Goal: Task Accomplishment & Management: Complete application form

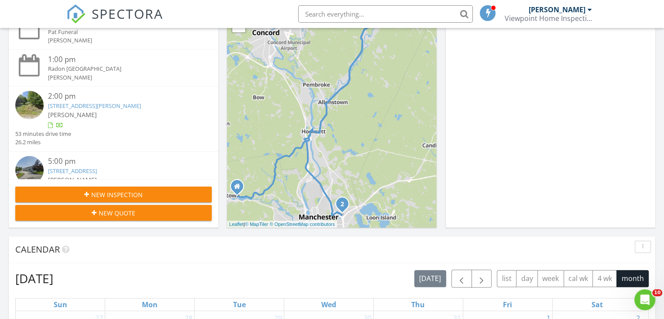
scroll to position [131, 0]
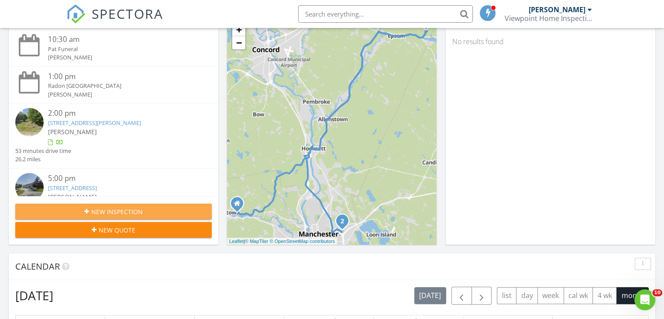
click at [116, 212] on span "New Inspection" at bounding box center [117, 211] width 52 height 9
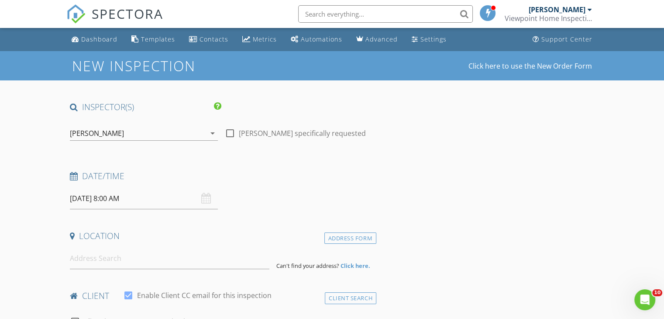
click at [150, 201] on input "08/29/2025 8:00 AM" at bounding box center [144, 198] width 148 height 21
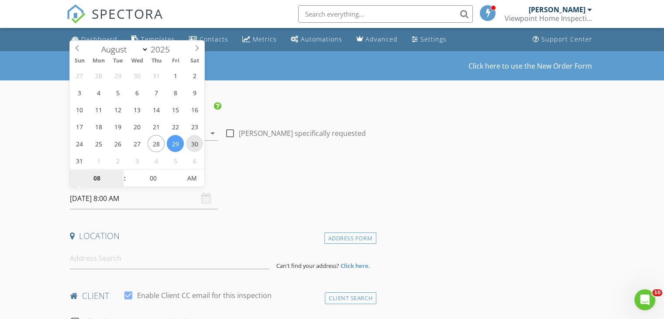
type input "08/30/2025 8:00 AM"
type input "09"
type input "08/30/2025 9:00 AM"
click at [119, 173] on span at bounding box center [120, 173] width 6 height 9
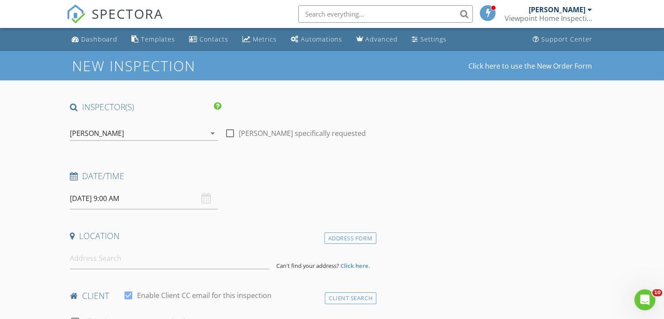
click at [274, 176] on h4 "Date/Time" at bounding box center [221, 175] width 303 height 11
click at [106, 255] on input at bounding box center [170, 258] width 200 height 21
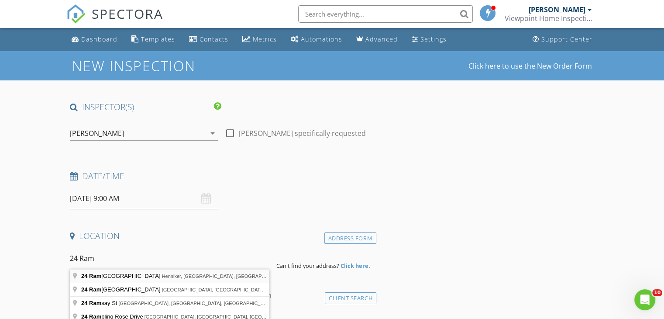
type input "24 Ramsdell Road, Henniker, NH, USA"
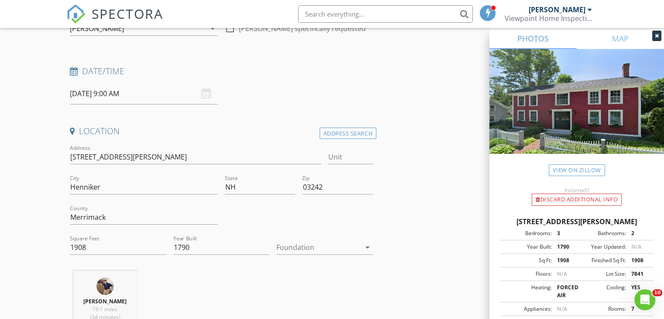
scroll to position [175, 0]
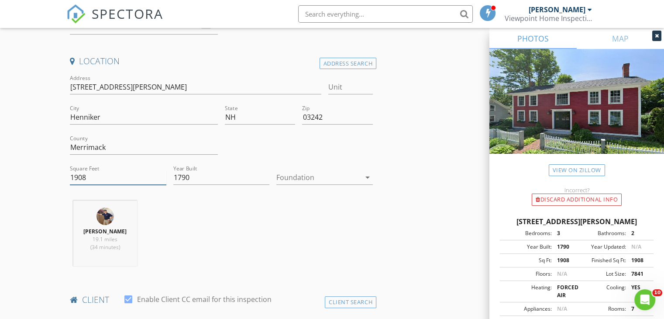
click at [101, 174] on input "1908" at bounding box center [118, 177] width 97 height 14
type input "1"
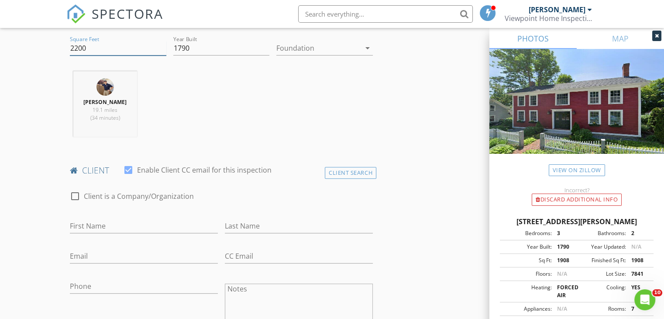
scroll to position [306, 0]
type input "2200"
click at [98, 226] on input "First Name" at bounding box center [144, 224] width 148 height 14
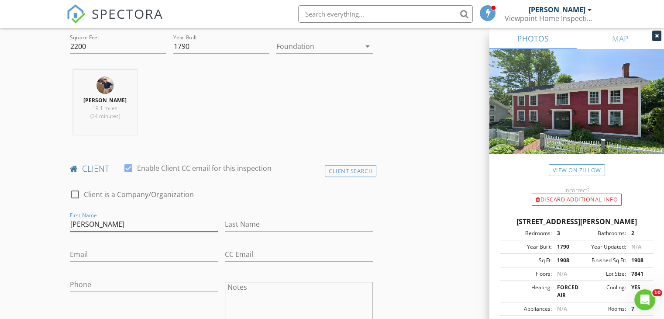
type input "John"
type input "Vidaver"
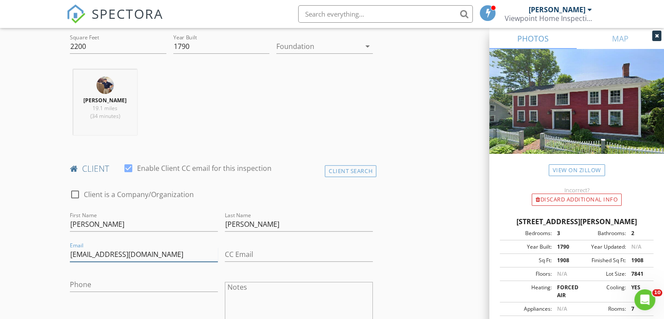
type input "jvidaver@yahoo.com"
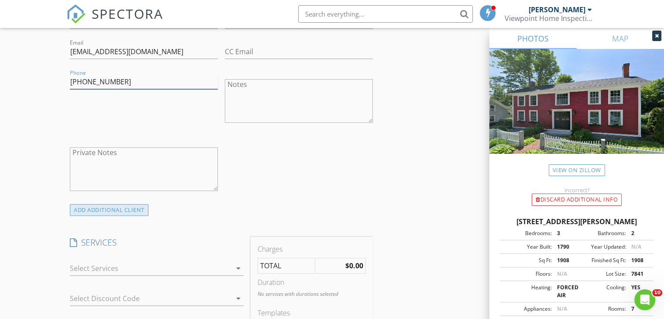
scroll to position [524, 0]
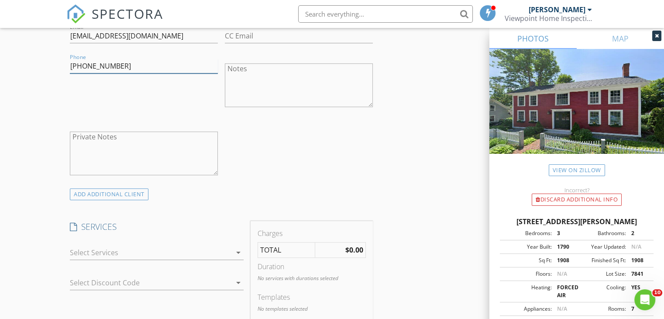
type input "603-491-0798"
click at [117, 250] on div at bounding box center [151, 252] width 162 height 14
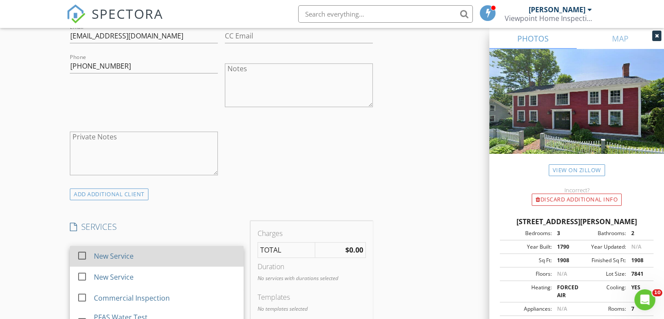
scroll to position [611, 0]
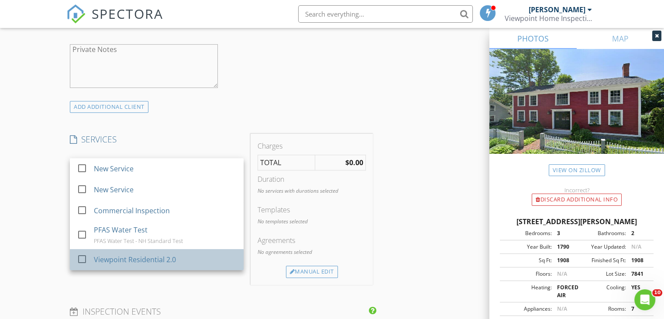
click at [117, 258] on div "Viewpoint Residential 2.0" at bounding box center [135, 259] width 82 height 10
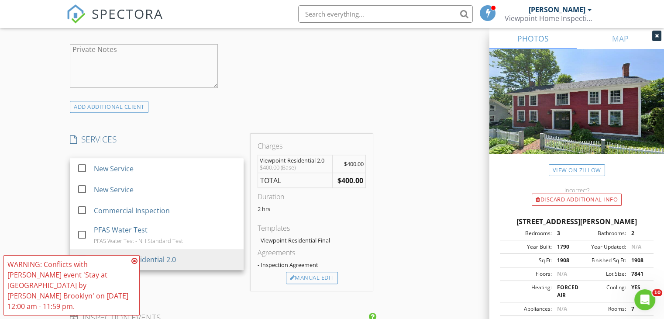
click at [122, 275] on span "WARNING: Conflicts with Paul Rondeau's event 'Stay at Tru by Hilton Brooklyn' o…" at bounding box center [71, 285] width 136 height 60
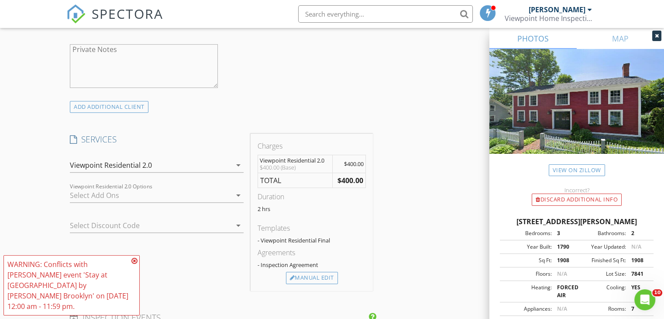
click at [135, 264] on icon at bounding box center [134, 260] width 6 height 7
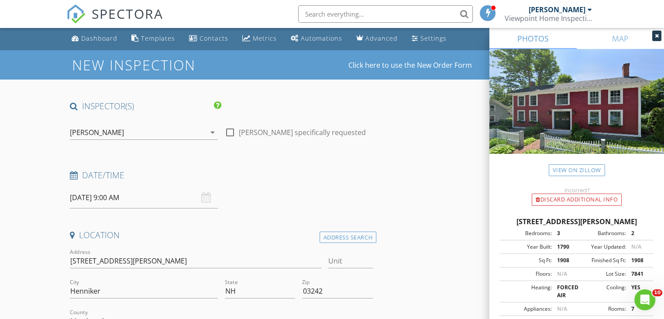
scroll to position [0, 0]
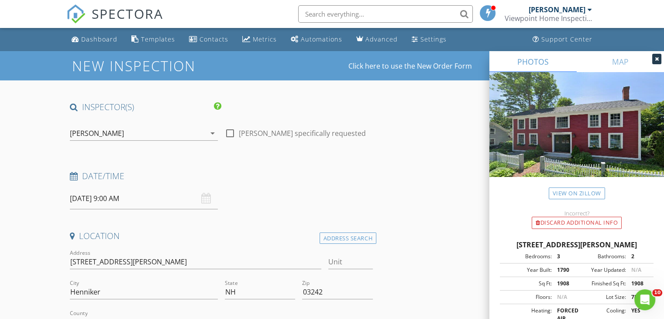
click at [211, 131] on icon "arrow_drop_down" at bounding box center [212, 133] width 10 height 10
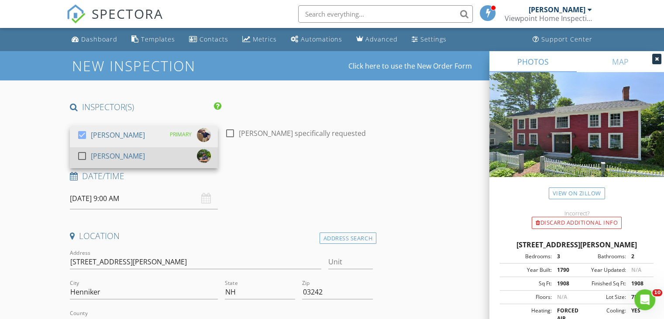
click at [93, 157] on div "Jeff Pike" at bounding box center [118, 156] width 54 height 14
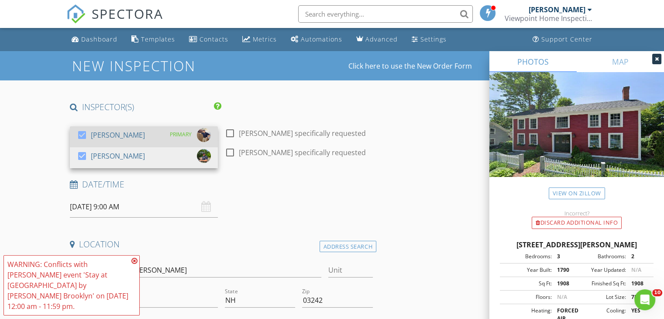
click at [94, 135] on div "[PERSON_NAME]" at bounding box center [118, 135] width 54 height 14
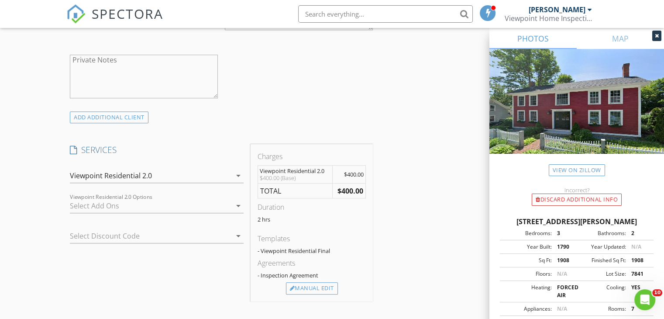
scroll to position [611, 0]
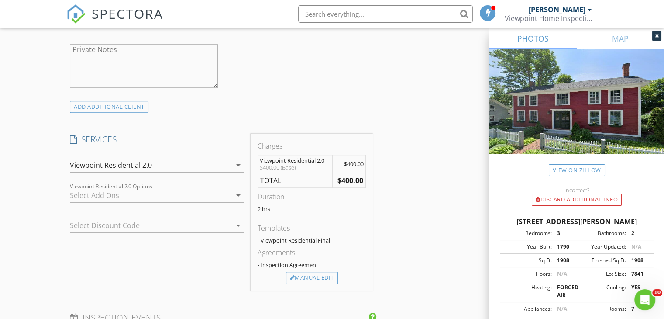
click at [129, 193] on div at bounding box center [151, 195] width 162 height 14
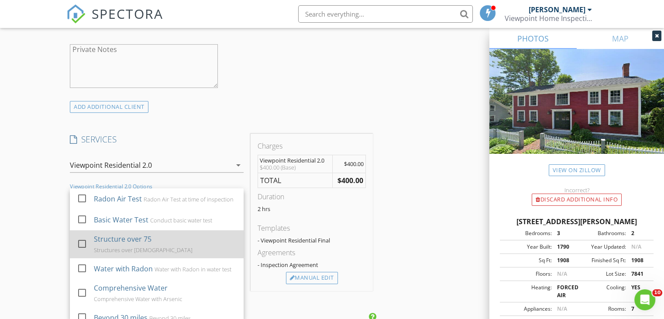
click at [135, 244] on div "Structure over 75" at bounding box center [123, 239] width 58 height 10
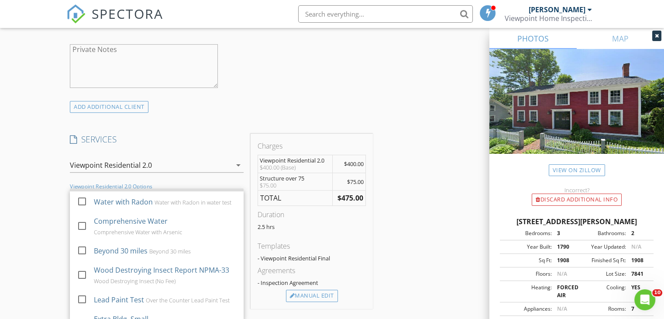
scroll to position [87, 0]
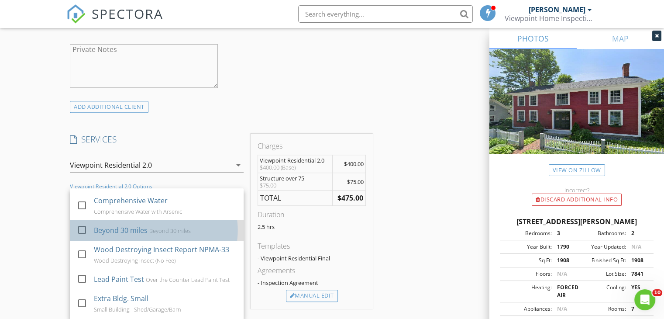
click at [130, 235] on div "Beyond 30 miles" at bounding box center [121, 230] width 54 height 10
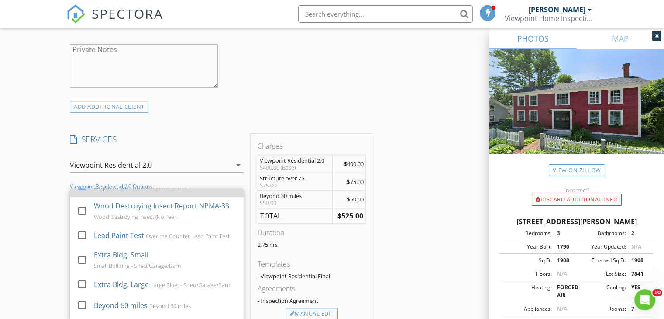
scroll to position [155, 0]
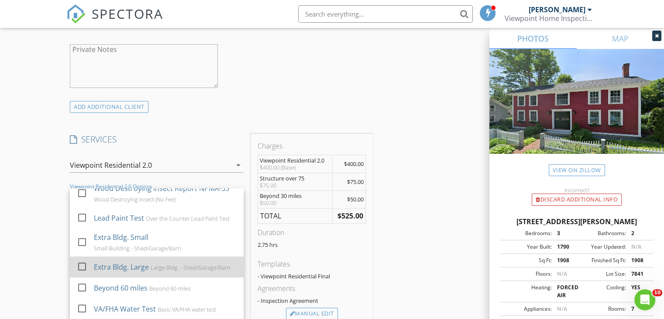
click at [136, 263] on div "Extra Bldg. Large" at bounding box center [121, 267] width 55 height 10
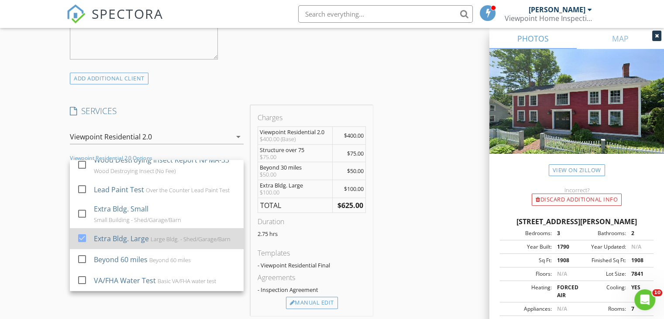
scroll to position [655, 0]
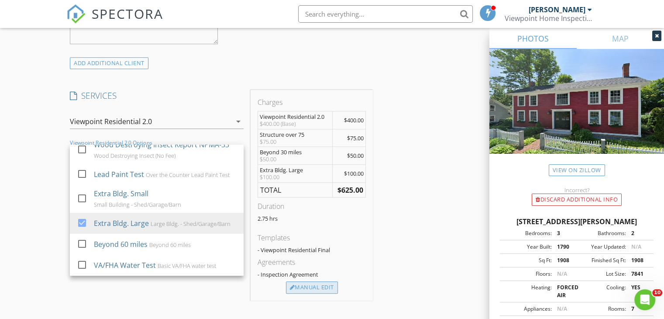
click at [319, 287] on div "Manual Edit" at bounding box center [312, 287] width 52 height 12
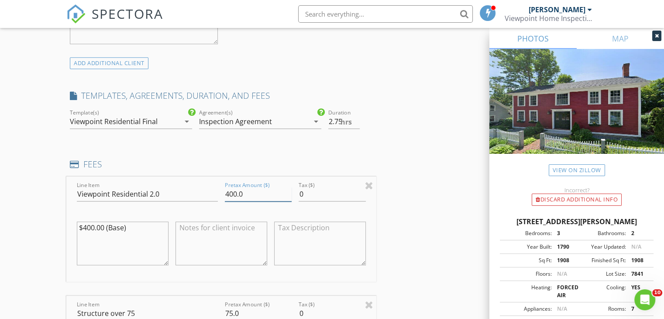
click at [229, 191] on input "400.0" at bounding box center [258, 194] width 67 height 14
type input "500.0"
click at [87, 226] on textarea "$400.00 (Base)" at bounding box center [123, 243] width 92 height 44
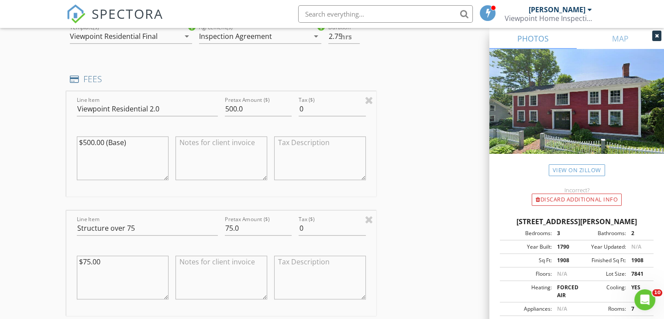
scroll to position [743, 0]
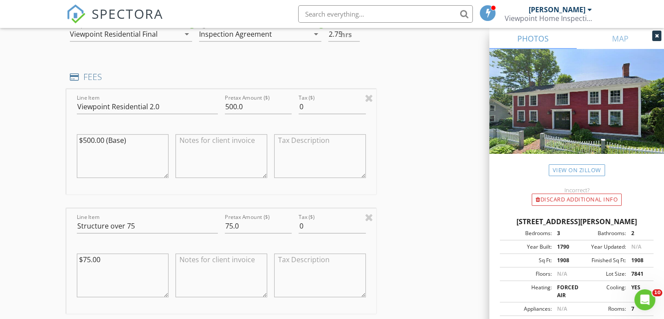
type textarea "$500.00 (Base)"
click at [232, 224] on input "75.0" at bounding box center [258, 226] width 67 height 14
type input "100.0"
click at [91, 259] on textarea "$75.00" at bounding box center [123, 275] width 92 height 44
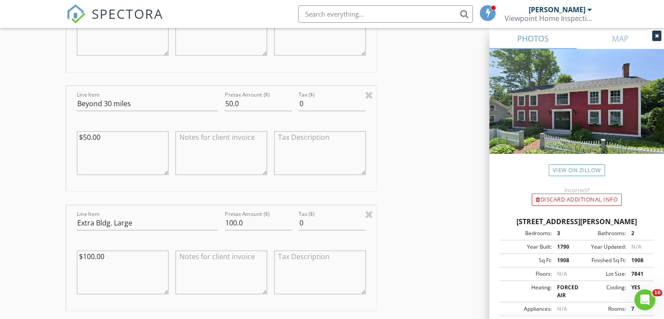
scroll to position [1005, 0]
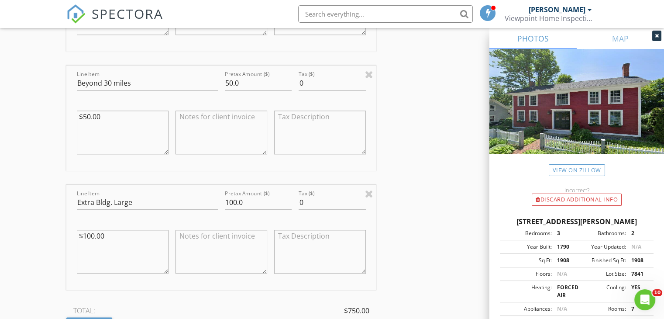
type textarea "$100.00"
click at [236, 203] on input "100.0" at bounding box center [258, 202] width 67 height 14
type input "125.0"
click at [93, 235] on textarea "$100.00" at bounding box center [123, 252] width 92 height 44
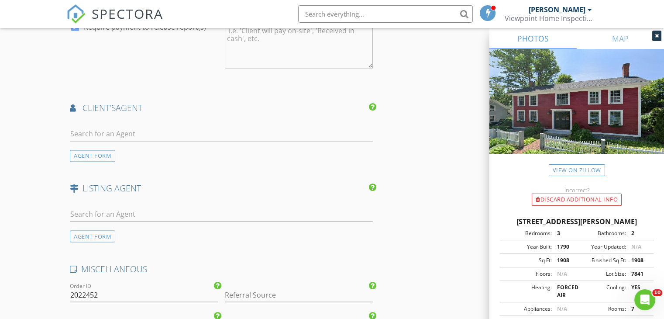
scroll to position [1529, 0]
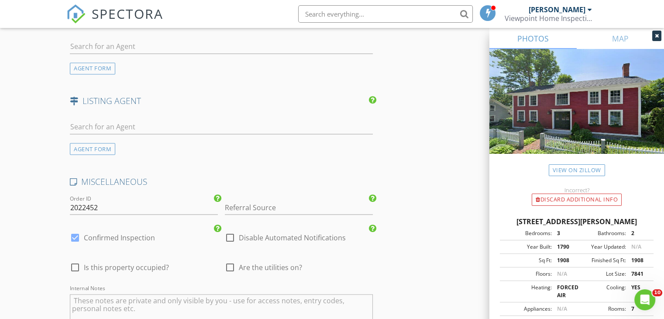
type textarea "$125.00"
drag, startPoint x: 75, startPoint y: 264, endPoint x: 82, endPoint y: 263, distance: 7.6
click at [75, 264] on div at bounding box center [75, 266] width 15 height 15
checkbox input "true"
click at [230, 265] on div at bounding box center [230, 266] width 15 height 15
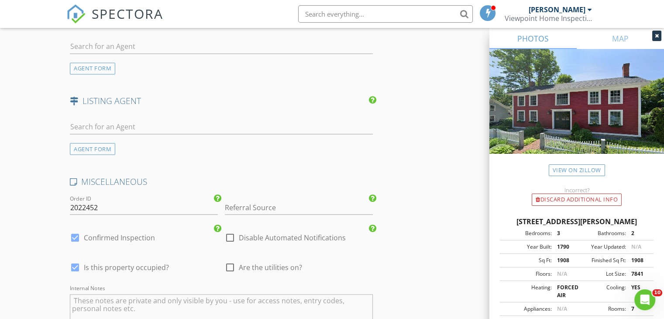
checkbox input "true"
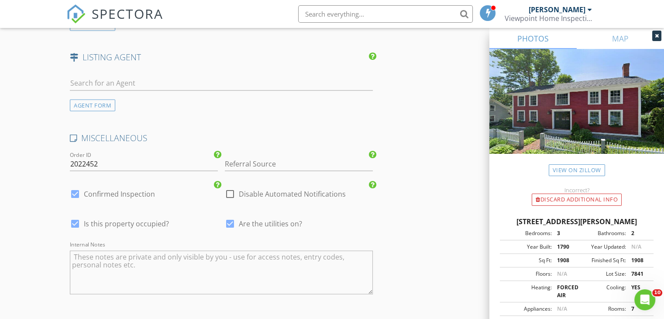
scroll to position [1716, 0]
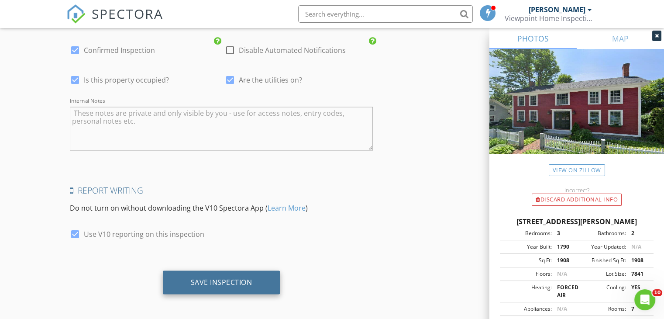
click at [217, 283] on div "Save Inspection" at bounding box center [222, 282] width 62 height 9
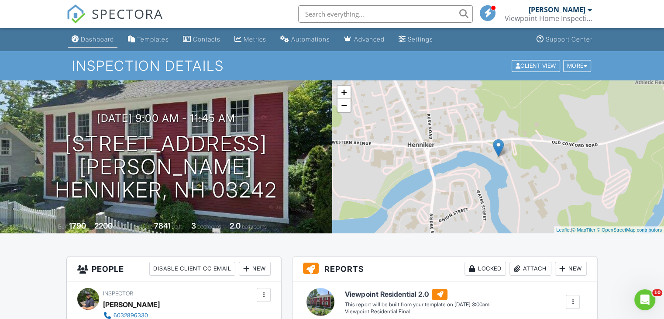
click at [100, 37] on div "Dashboard" at bounding box center [97, 38] width 33 height 7
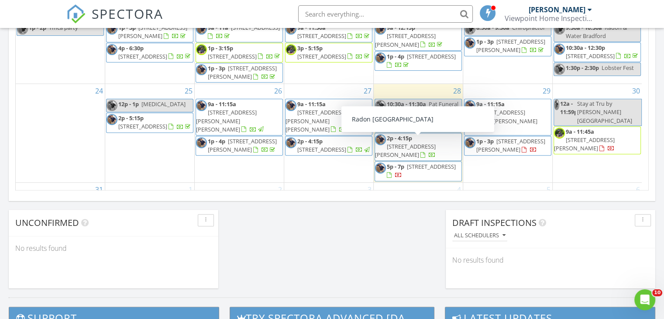
scroll to position [131, 0]
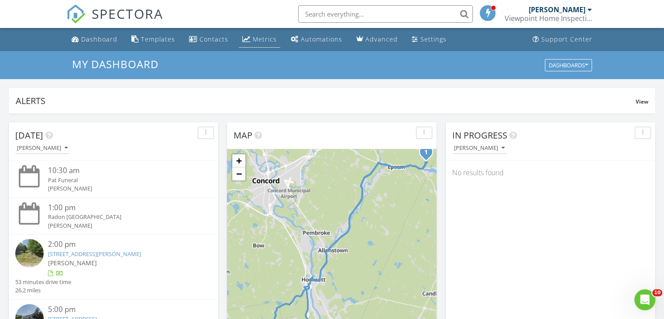
click at [263, 38] on div "Metrics" at bounding box center [265, 39] width 24 height 8
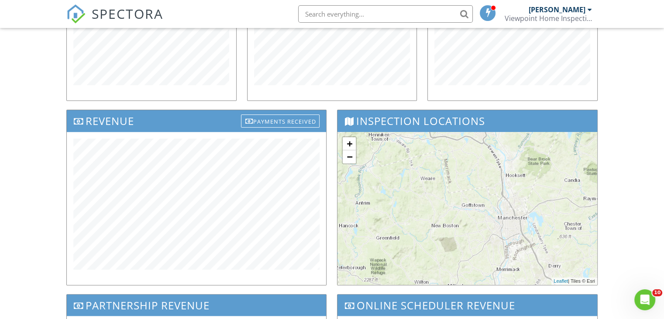
scroll to position [218, 0]
